Goal: Information Seeking & Learning: Learn about a topic

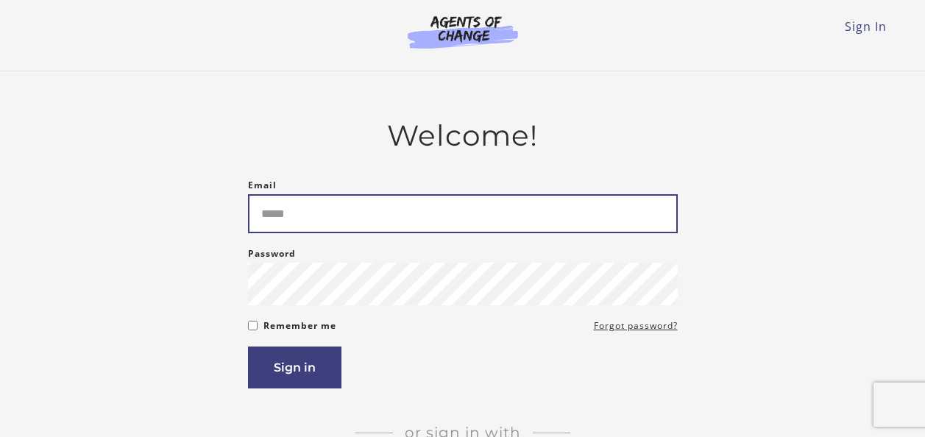
click at [355, 225] on input "Email" at bounding box center [463, 213] width 430 height 39
type input "**********"
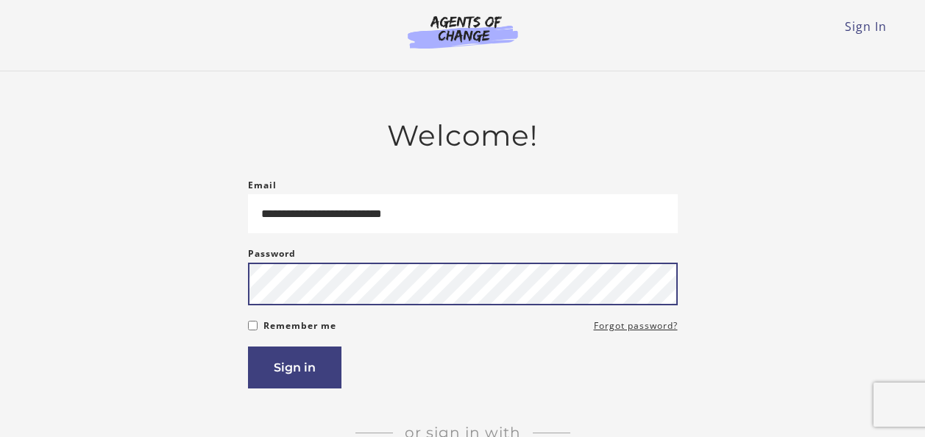
click at [248, 346] on button "Sign in" at bounding box center [294, 367] width 93 height 42
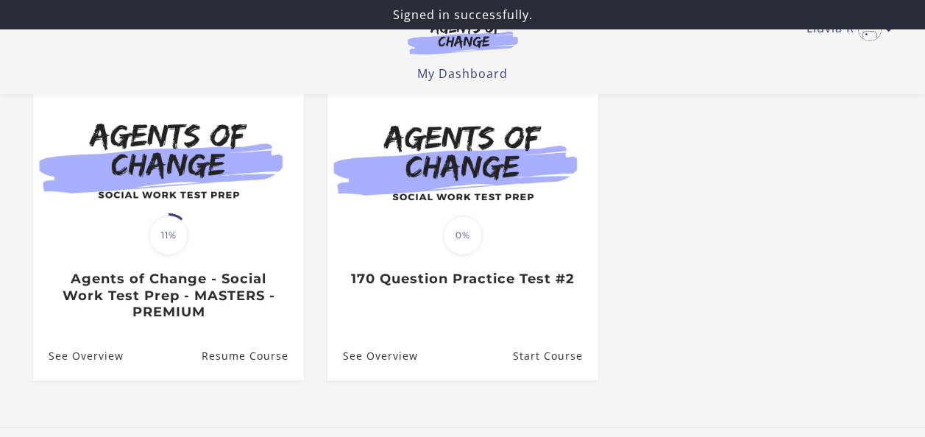
scroll to position [143, 0]
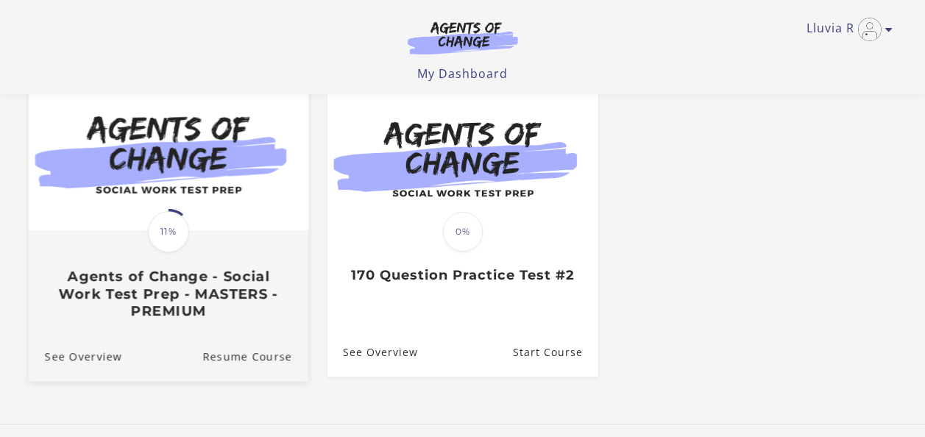
click at [213, 167] on img at bounding box center [168, 155] width 280 height 151
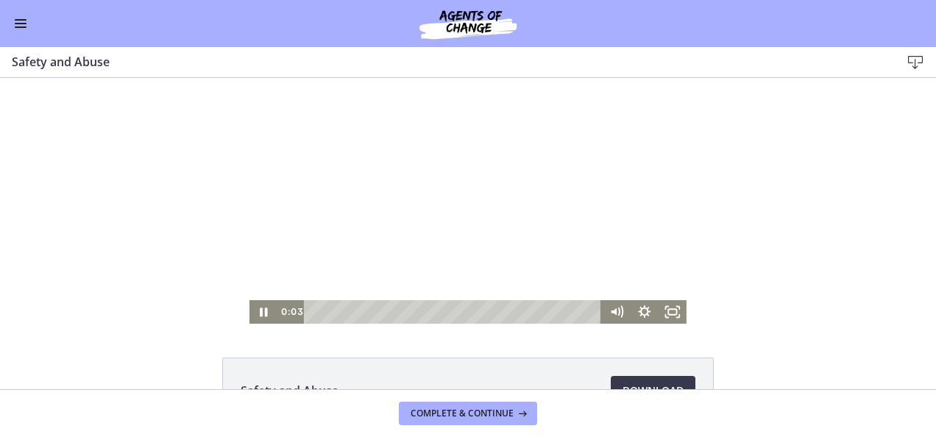
click at [459, 166] on div at bounding box center [467, 201] width 437 height 246
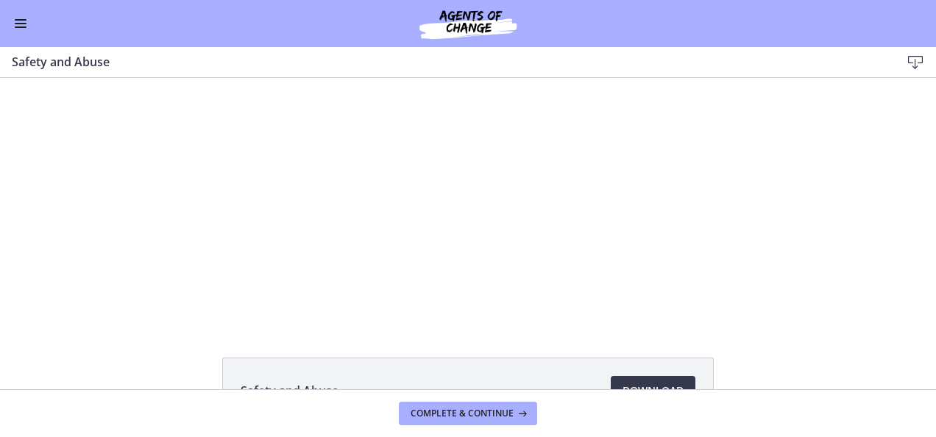
click at [15, 25] on button "Enable menu" at bounding box center [21, 24] width 18 height 18
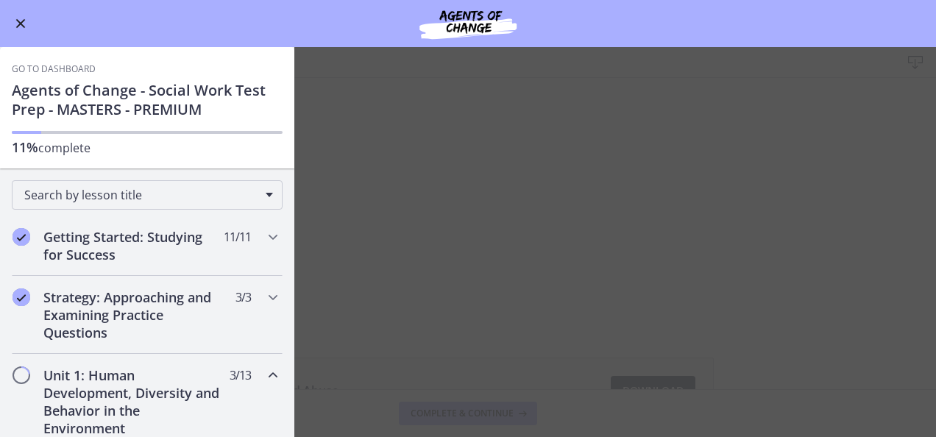
click at [15, 23] on span "Enable menu" at bounding box center [21, 23] width 12 height 1
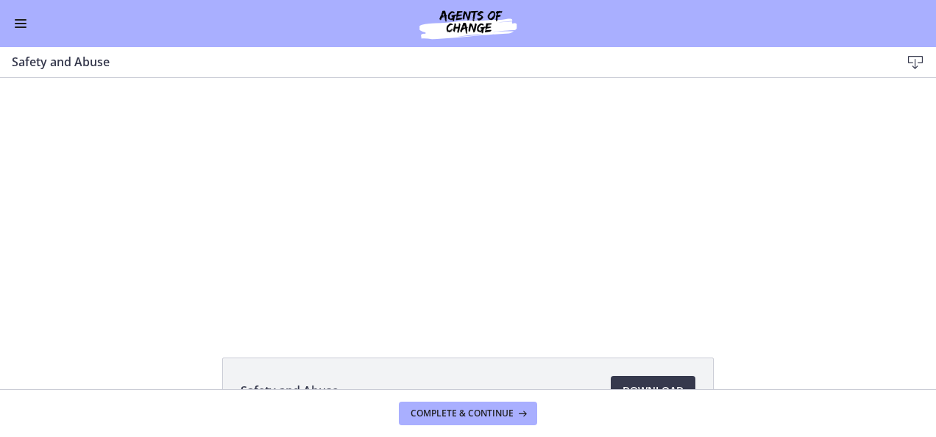
click at [474, 23] on img at bounding box center [468, 23] width 177 height 35
click at [23, 41] on div "Go to Dashboard" at bounding box center [468, 23] width 936 height 47
click at [18, 26] on button "Enable menu" at bounding box center [21, 24] width 18 height 18
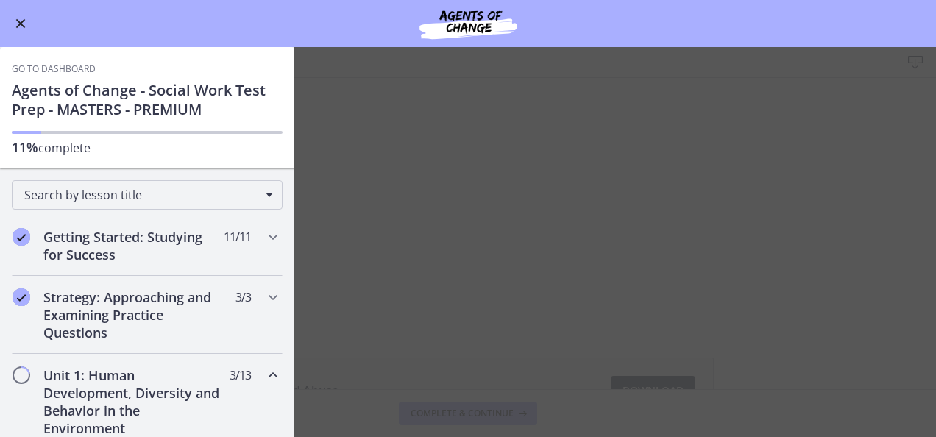
click at [57, 103] on h1 "Agents of Change - Social Work Test Prep - MASTERS - PREMIUM" at bounding box center [147, 100] width 271 height 38
click at [29, 67] on link "Go to Dashboard" at bounding box center [54, 69] width 84 height 12
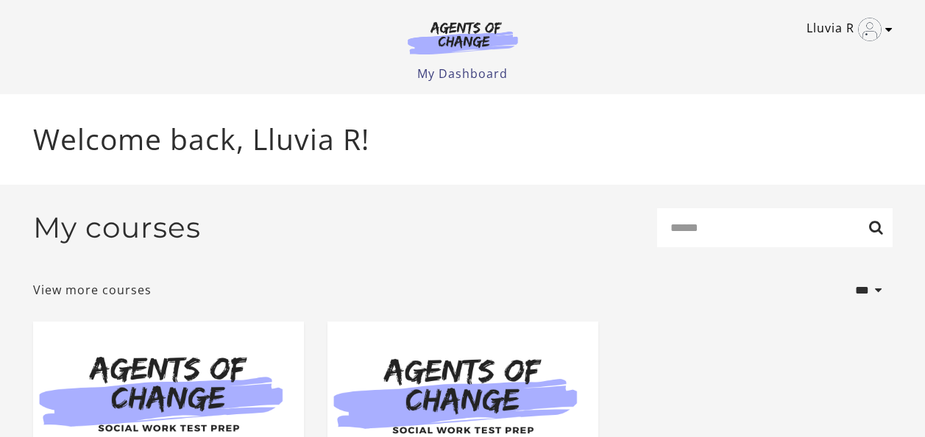
click at [885, 29] on icon "Toggle menu" at bounding box center [888, 30] width 7 height 12
click at [802, 106] on link "Sign Out" at bounding box center [830, 103] width 129 height 25
